Goal: Information Seeking & Learning: Learn about a topic

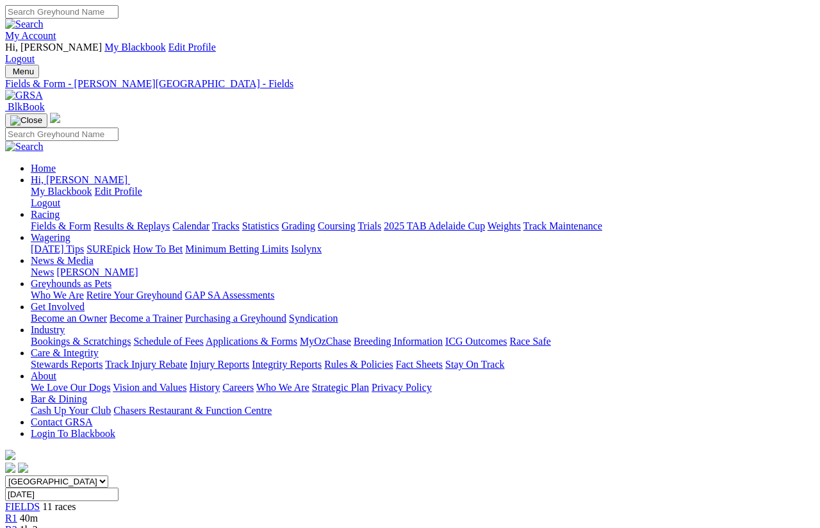
click at [71, 220] on link "Fields & Form" at bounding box center [61, 225] width 60 height 11
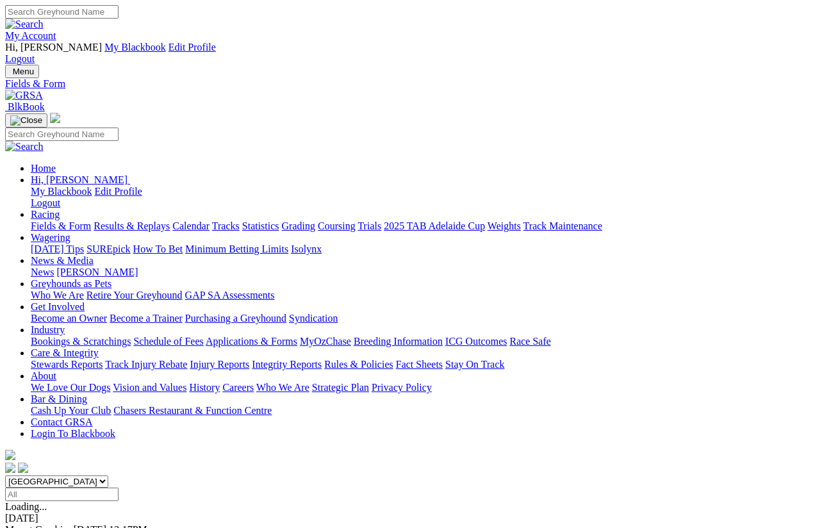
scroll to position [10, 0]
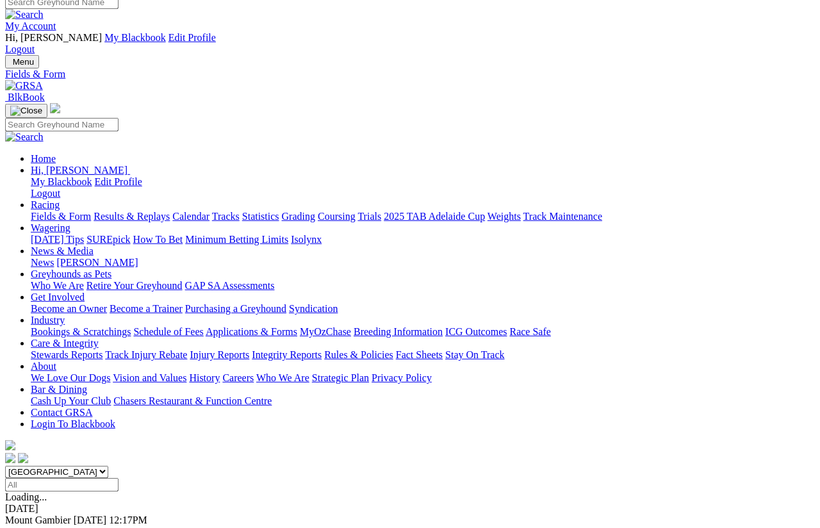
click at [28, 526] on link "F" at bounding box center [25, 531] width 6 height 11
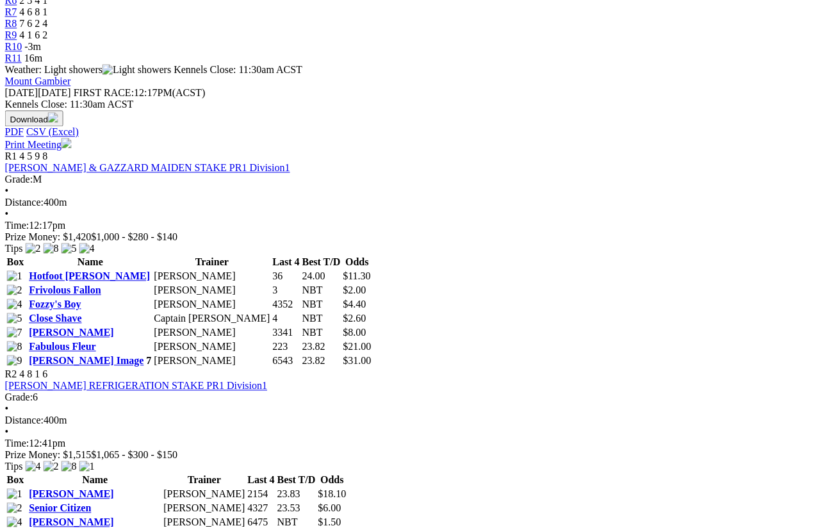
scroll to position [576, 0]
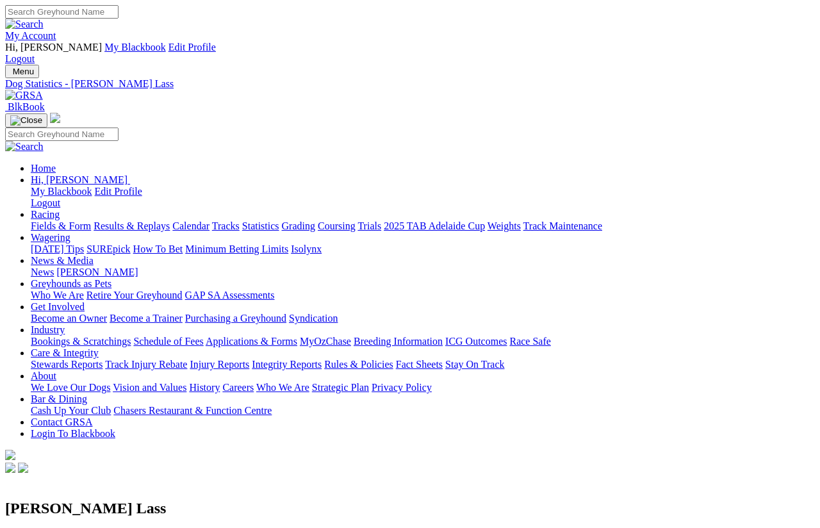
scroll to position [10, 0]
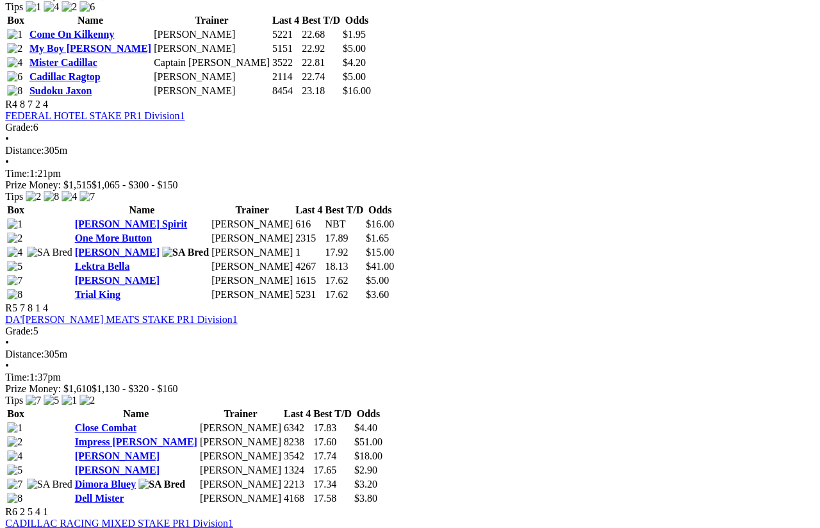
scroll to position [1225, 26]
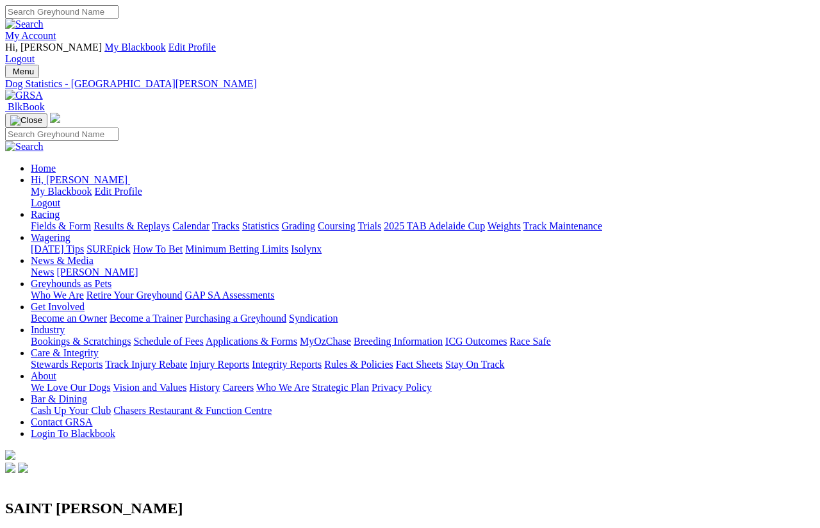
scroll to position [10, 0]
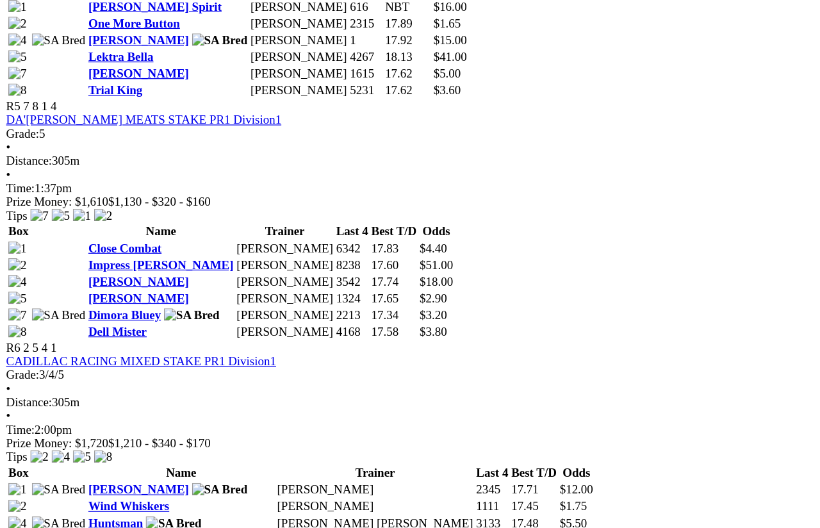
scroll to position [1443, 0]
